Goal: Navigation & Orientation: Find specific page/section

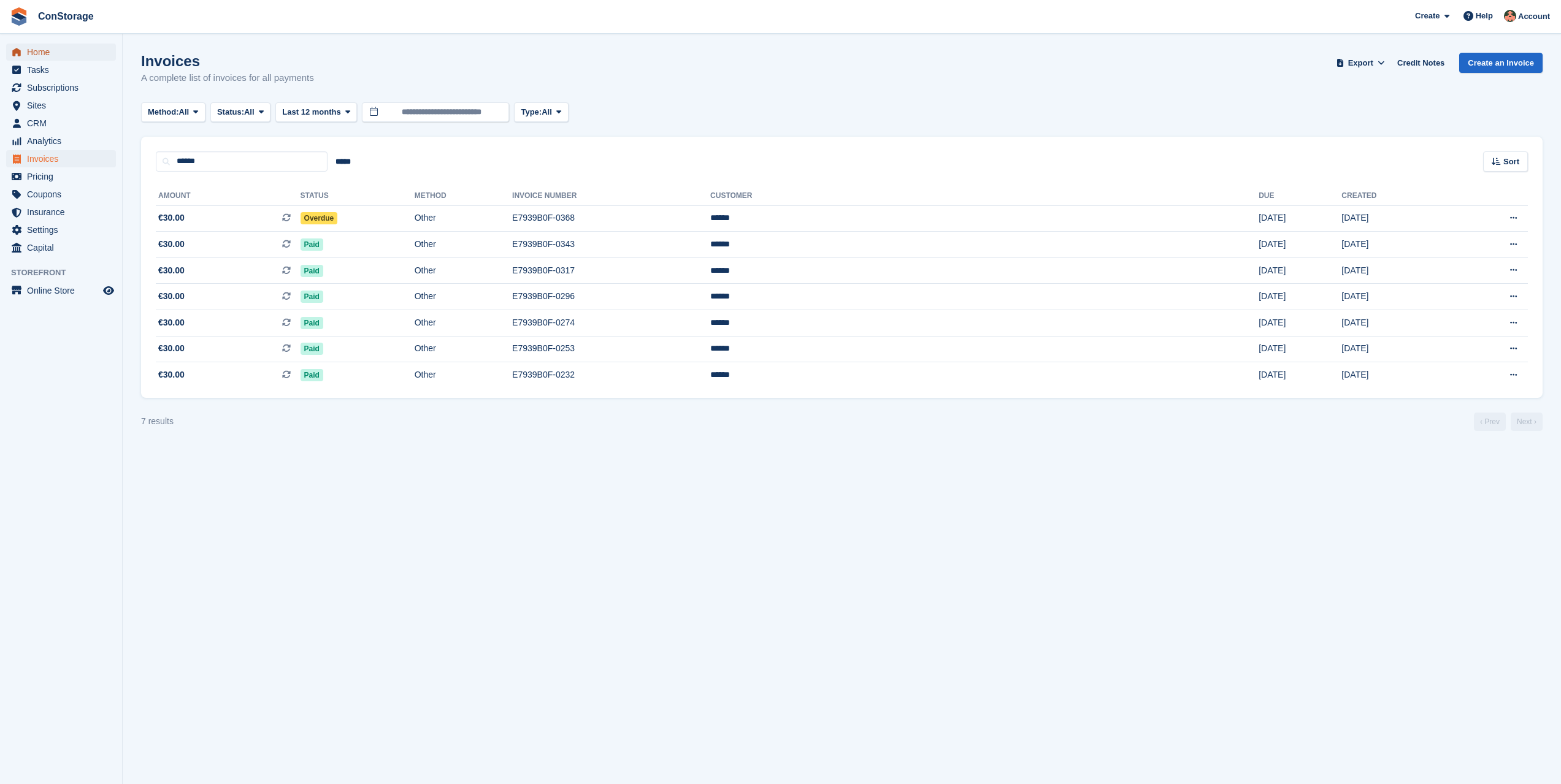
click at [74, 48] on span "Home" at bounding box center [64, 52] width 74 height 17
